Goal: Navigation & Orientation: Understand site structure

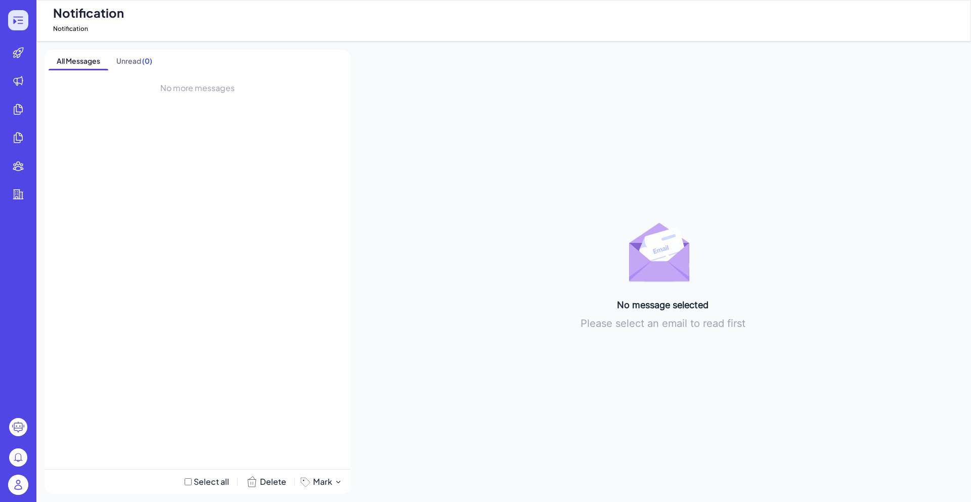
click at [21, 24] on icon at bounding box center [18, 20] width 12 height 12
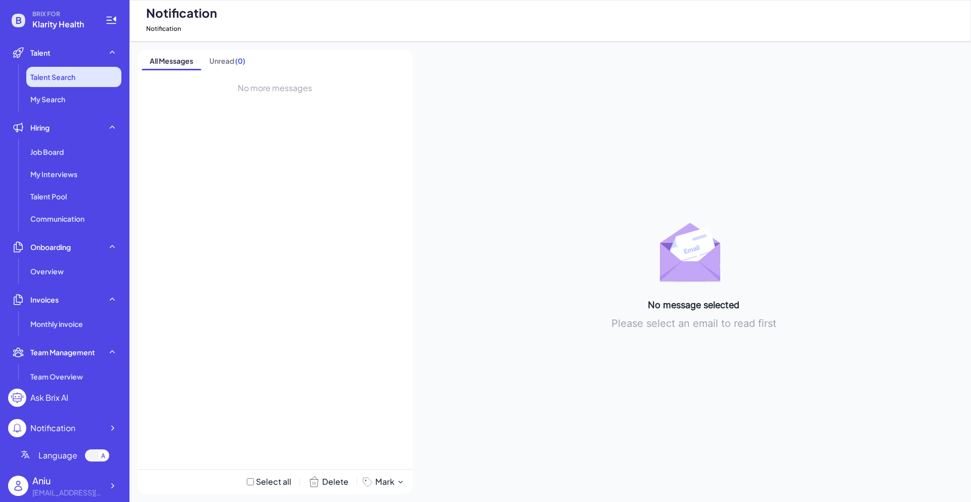
click at [74, 81] on span "Talent Search" at bounding box center [52, 77] width 45 height 10
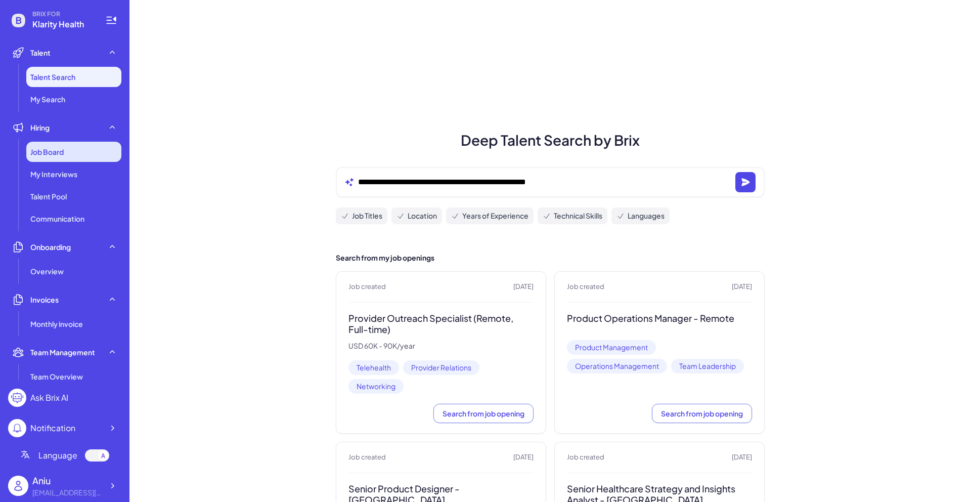
click at [64, 161] on div "Job Board" at bounding box center [73, 152] width 95 height 20
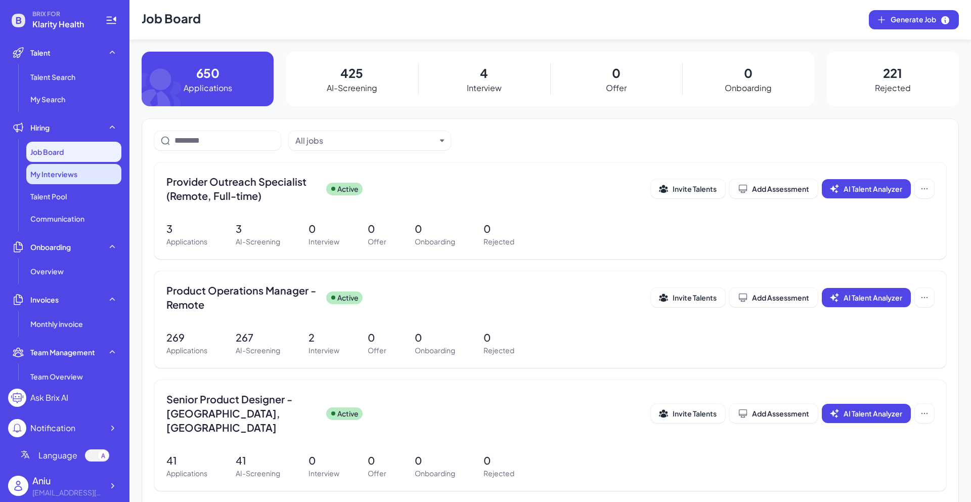
click at [68, 178] on span "My Interviews" at bounding box center [53, 174] width 47 height 10
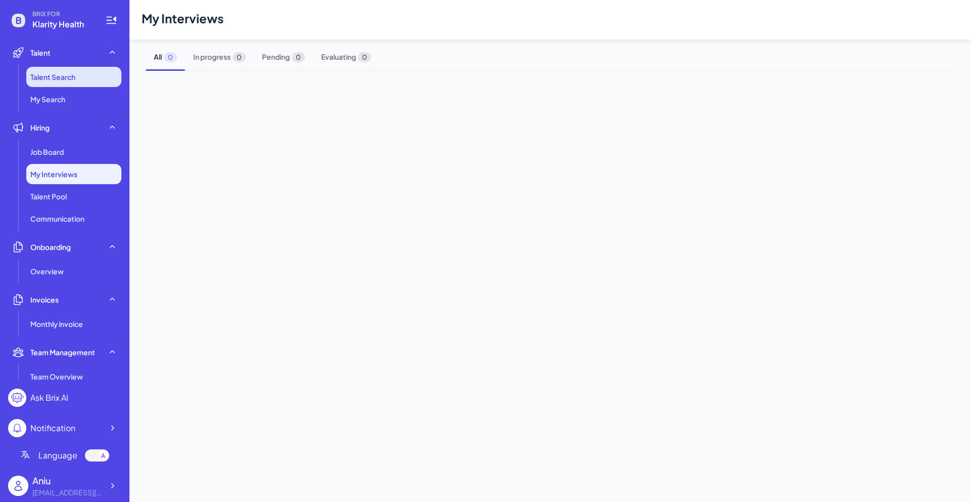
click at [70, 78] on span "Talent Search" at bounding box center [52, 77] width 45 height 10
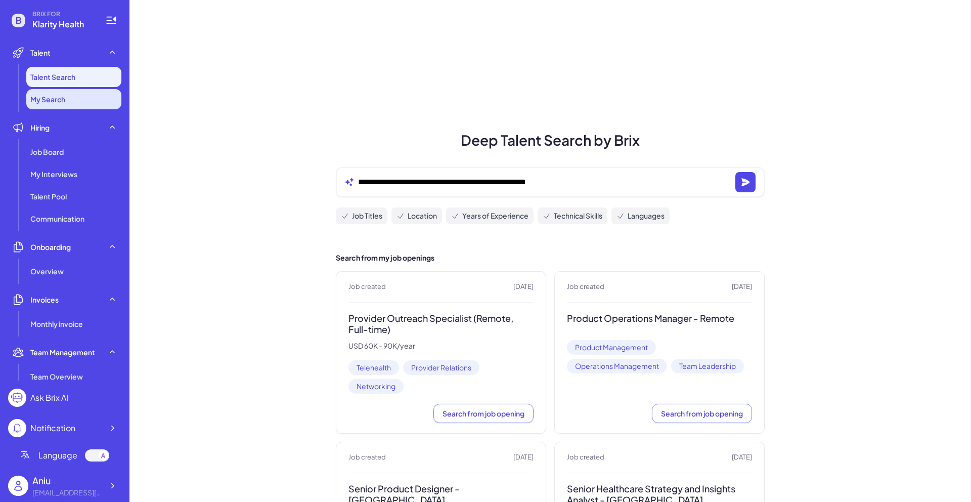
click at [71, 98] on li "My Search" at bounding box center [73, 99] width 95 height 20
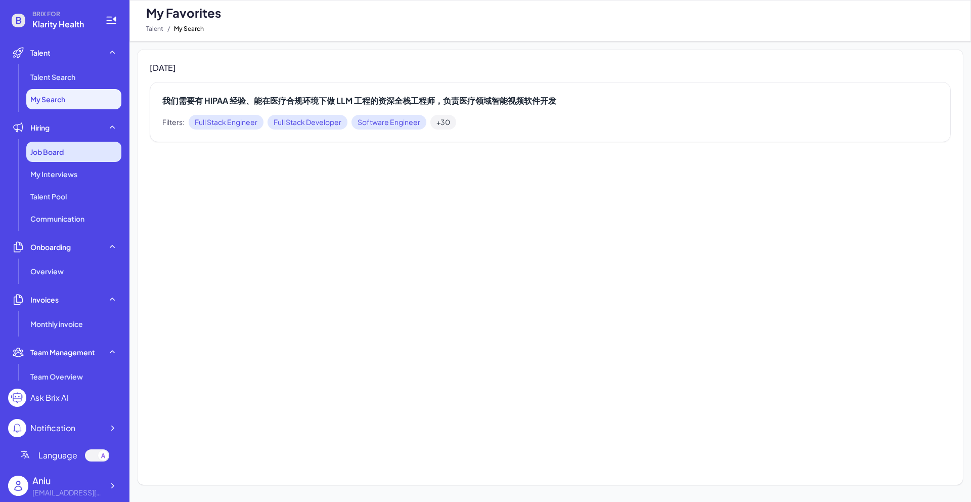
click at [68, 148] on div "Job Board" at bounding box center [73, 152] width 95 height 20
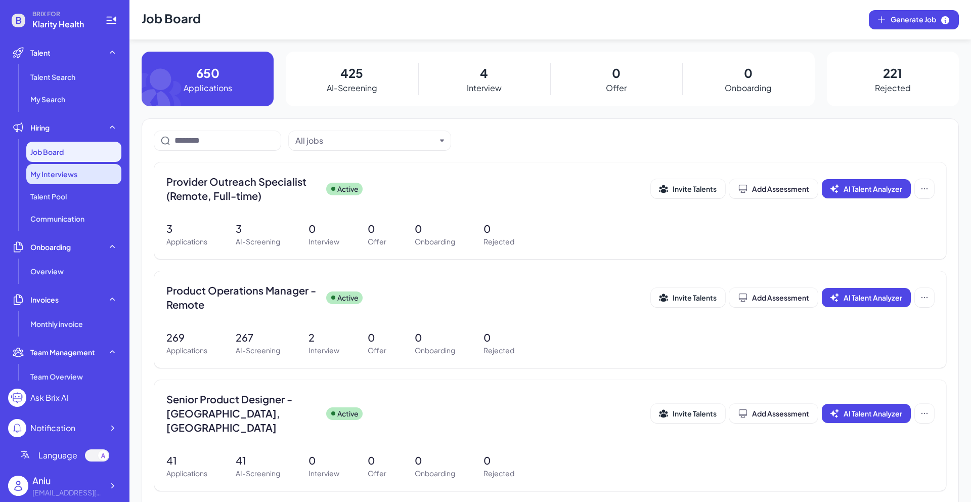
click at [73, 173] on span "My Interviews" at bounding box center [53, 174] width 47 height 10
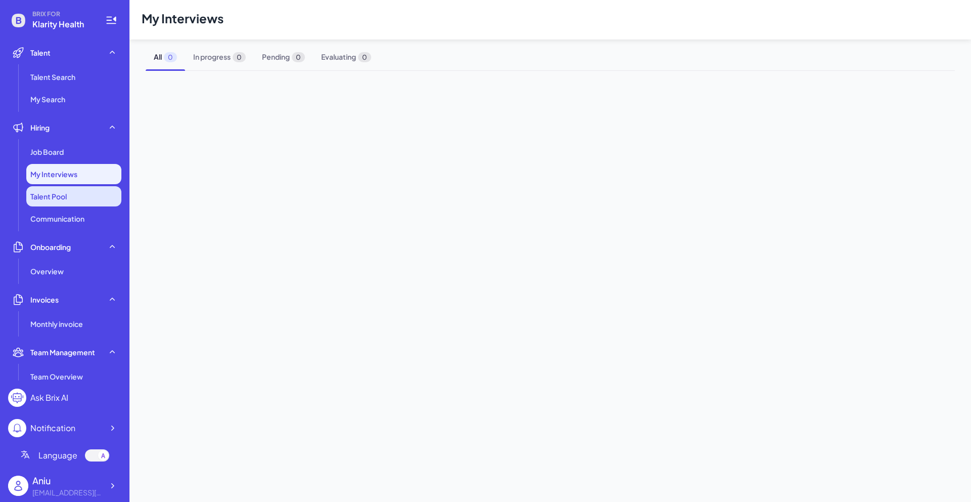
click at [70, 198] on li "Talent Pool" at bounding box center [73, 196] width 95 height 20
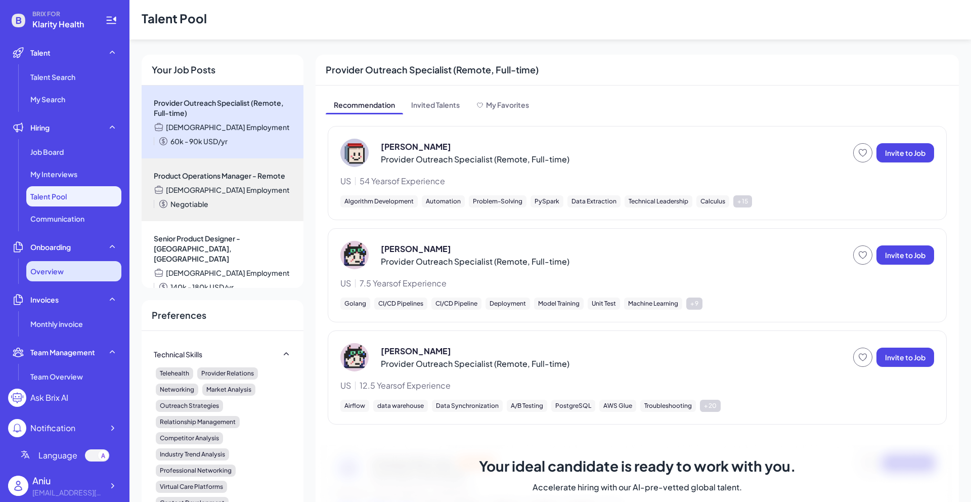
click at [87, 270] on div "Overview" at bounding box center [73, 271] width 95 height 20
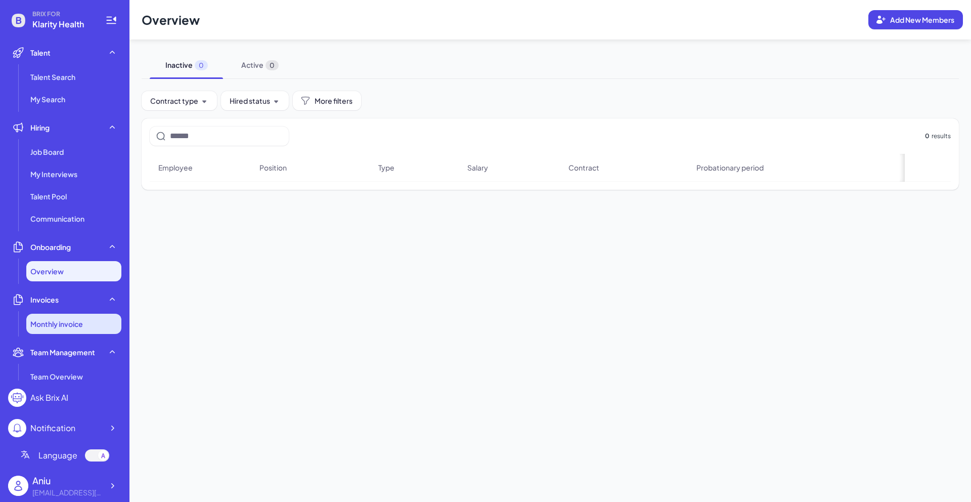
click at [89, 316] on li "Monthly invoice" at bounding box center [73, 323] width 95 height 20
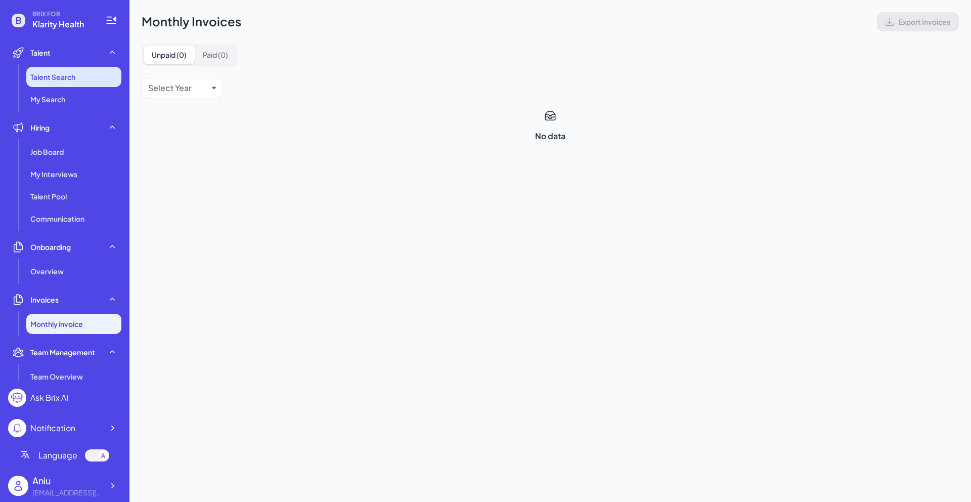
click at [88, 81] on li "Talent Search" at bounding box center [73, 77] width 95 height 20
